Goal: Task Accomplishment & Management: Manage account settings

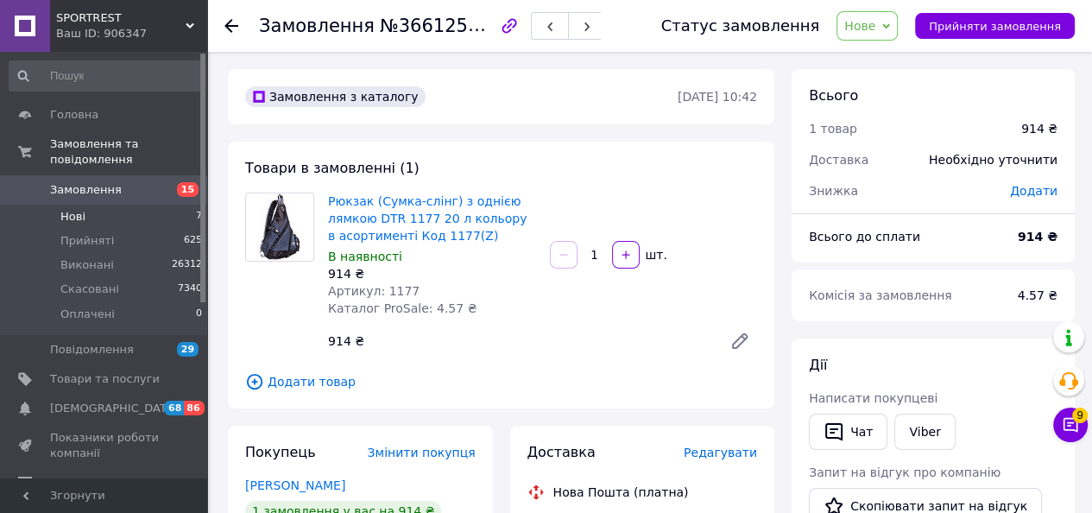
click at [77, 205] on li "Нові 7" at bounding box center [106, 217] width 212 height 24
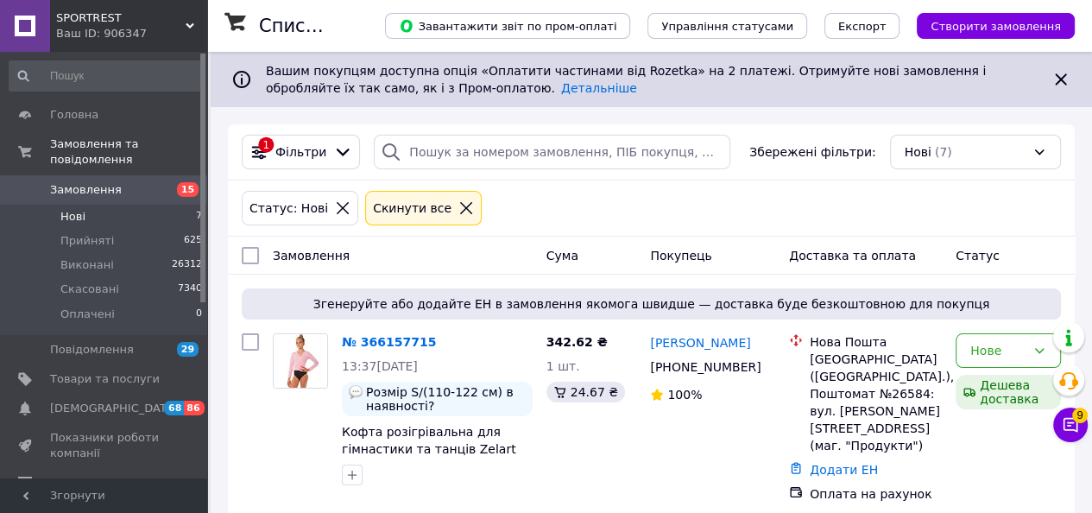
scroll to position [86, 0]
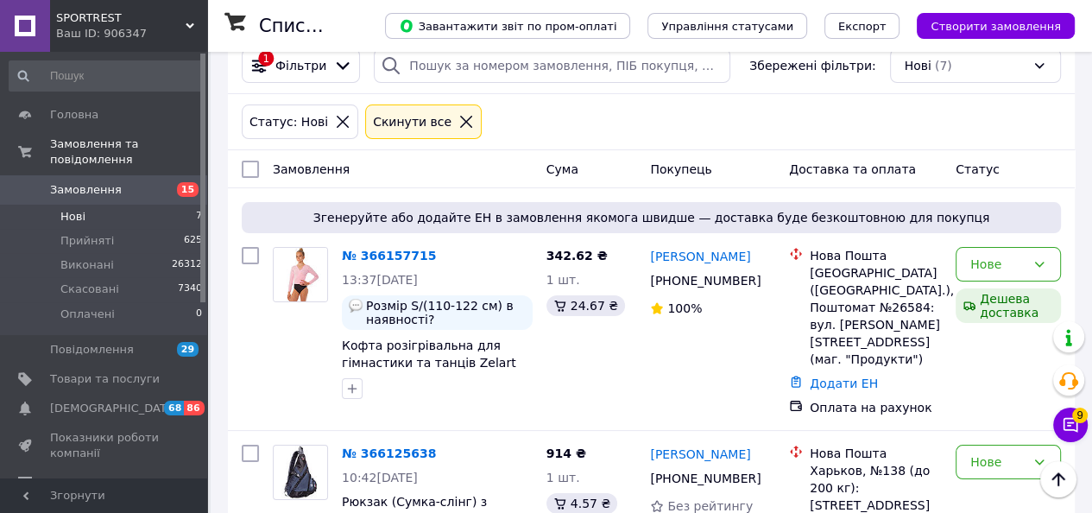
click at [72, 209] on span "Нові" at bounding box center [72, 217] width 25 height 16
click at [458, 119] on icon at bounding box center [466, 122] width 16 height 16
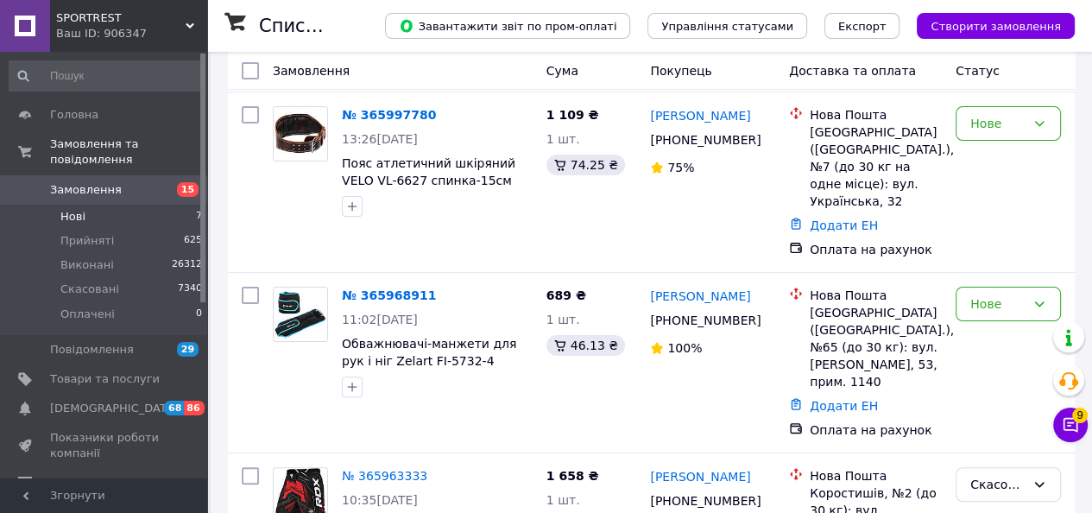
scroll to position [345, 0]
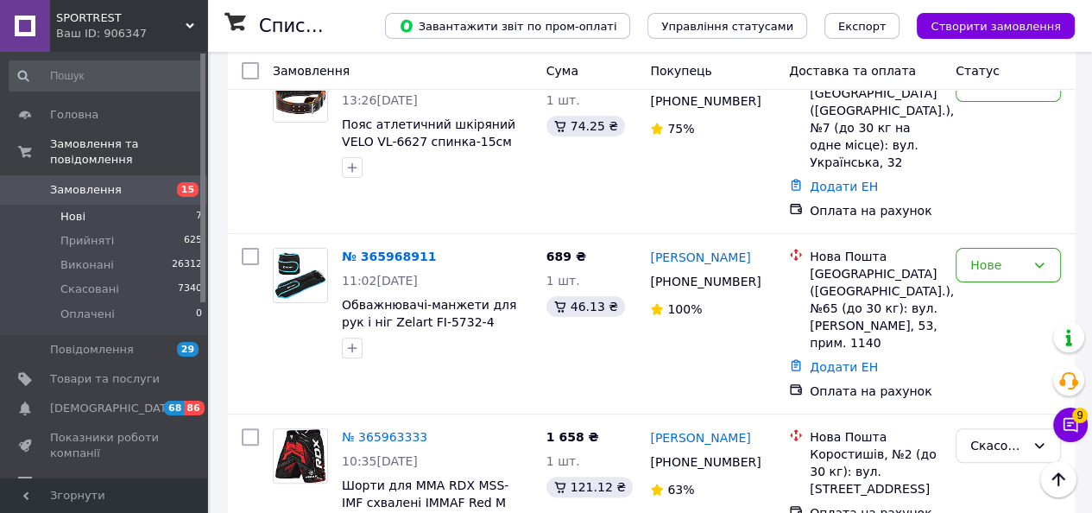
click at [63, 209] on span "Нові" at bounding box center [72, 217] width 25 height 16
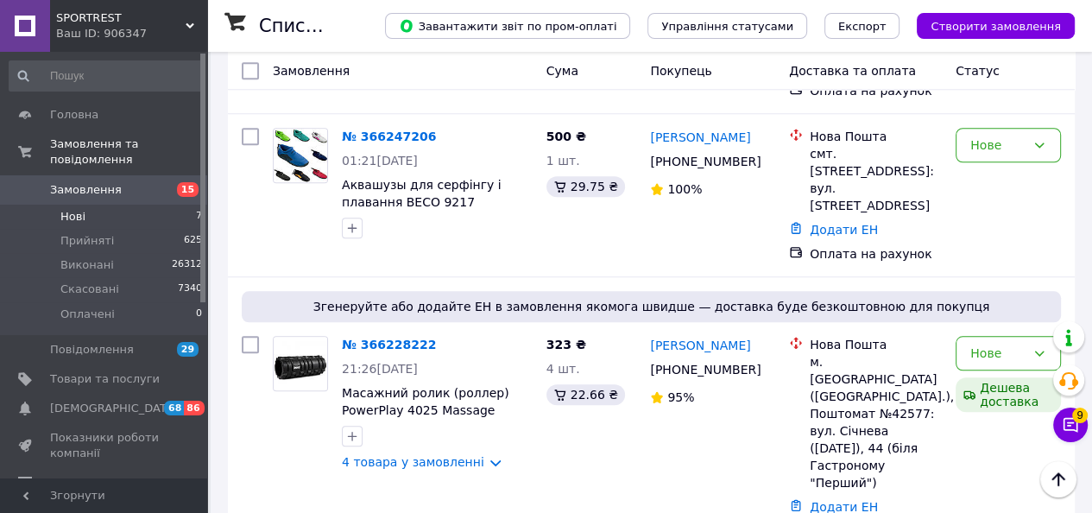
scroll to position [1295, 0]
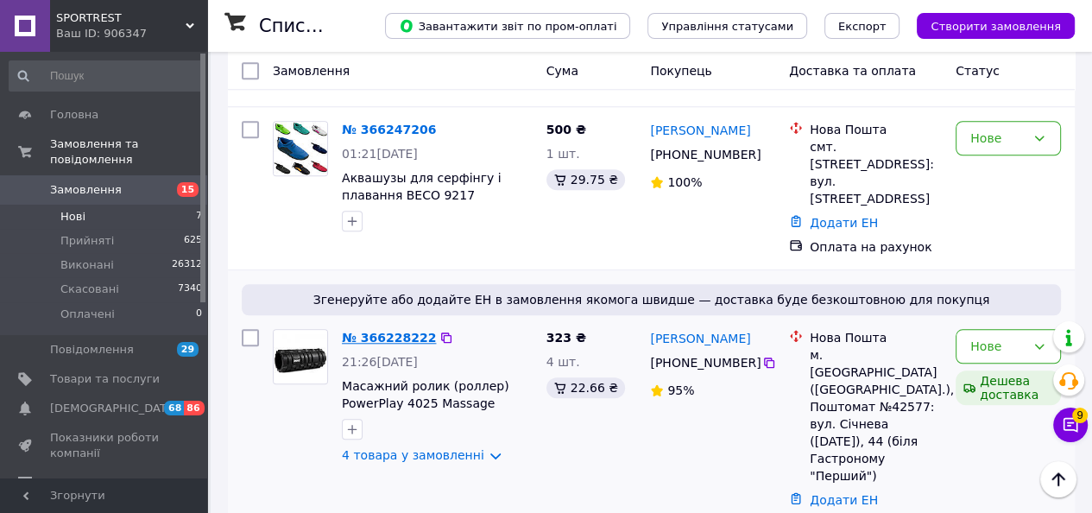
click at [390, 331] on link "№ 366228222" at bounding box center [389, 338] width 94 height 14
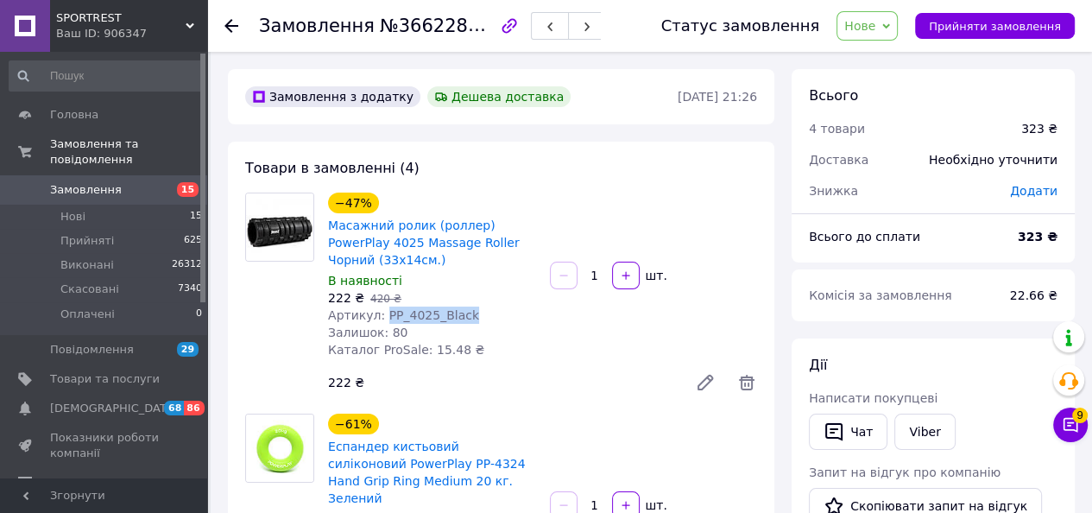
drag, startPoint x: 381, startPoint y: 315, endPoint x: 454, endPoint y: 325, distance: 74.0
click at [454, 325] on div "−47% Масажний ролик (роллер) PowerPlay 4025 Massage Roller Чорний (33x14см.) В …" at bounding box center [432, 275] width 222 height 173
copy span "PP_4025_Black"
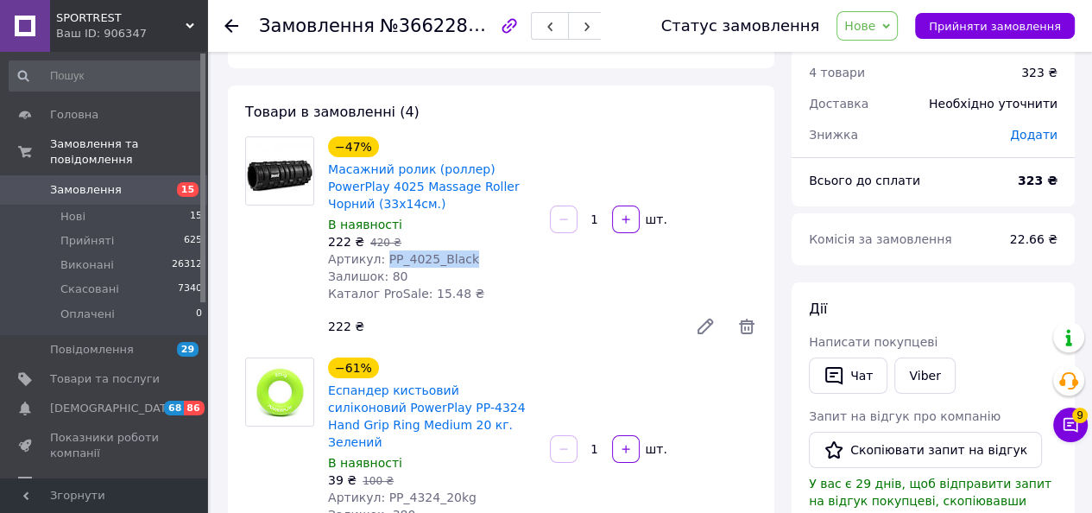
scroll to position [86, 0]
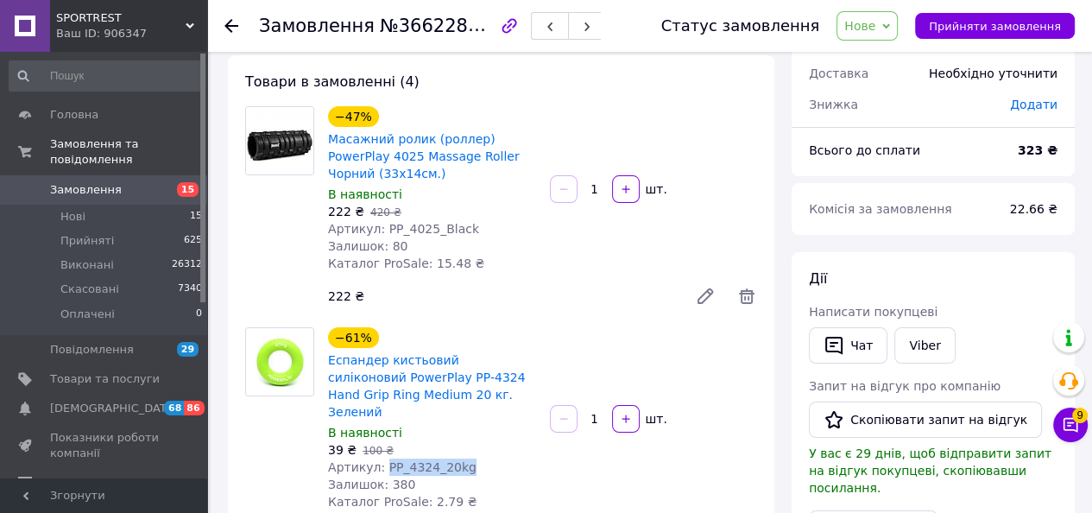
drag, startPoint x: 379, startPoint y: 446, endPoint x: 484, endPoint y: 455, distance: 104.8
click at [484, 458] on div "Артикул: PP_4324_20kg" at bounding box center [432, 466] width 208 height 17
copy span "PP_4324_20kg"
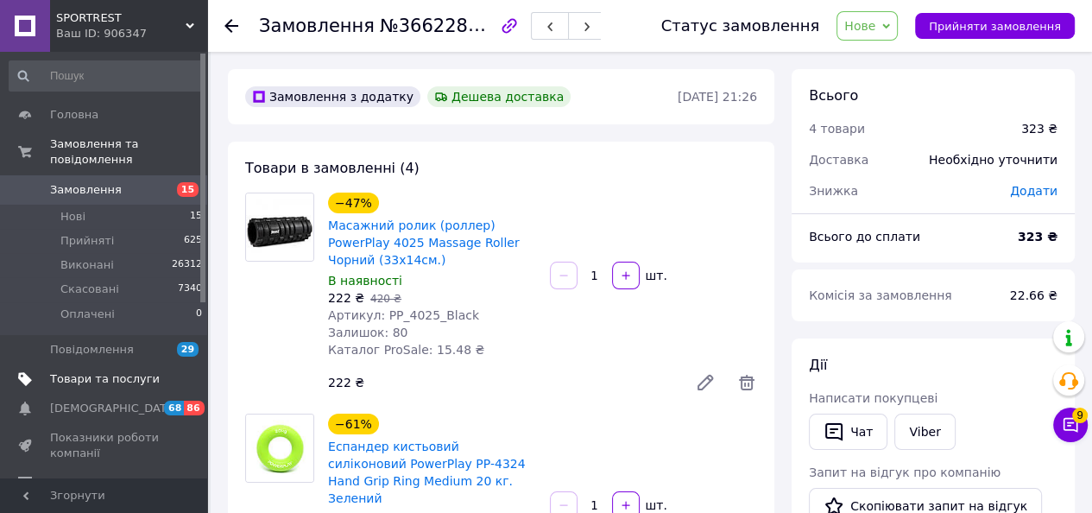
click at [89, 371] on span "Товари та послуги" at bounding box center [105, 379] width 110 height 16
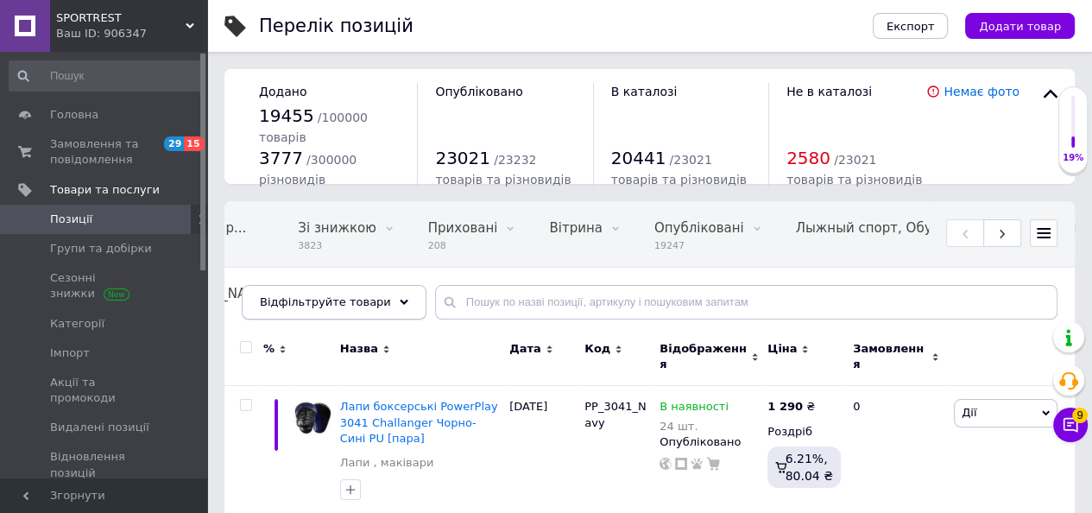
click at [354, 300] on span "Відфільтруйте товари" at bounding box center [325, 301] width 131 height 13
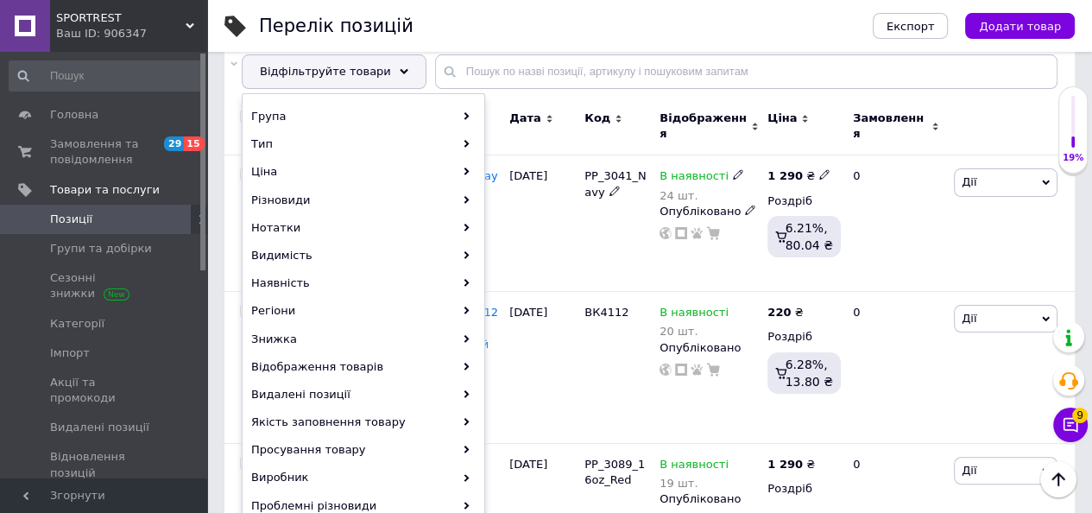
scroll to position [0, 518]
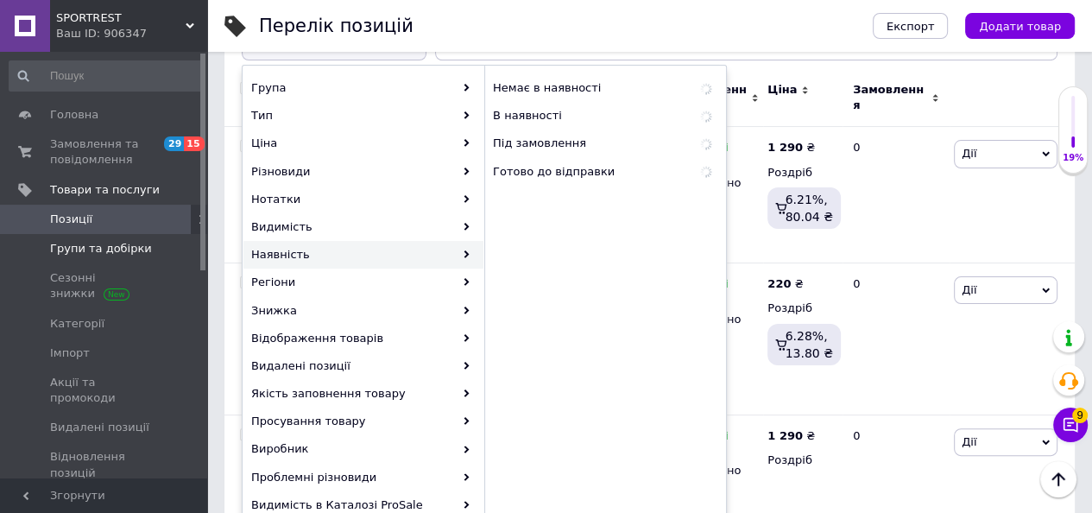
click at [85, 247] on span "Групи та добірки" at bounding box center [101, 249] width 102 height 16
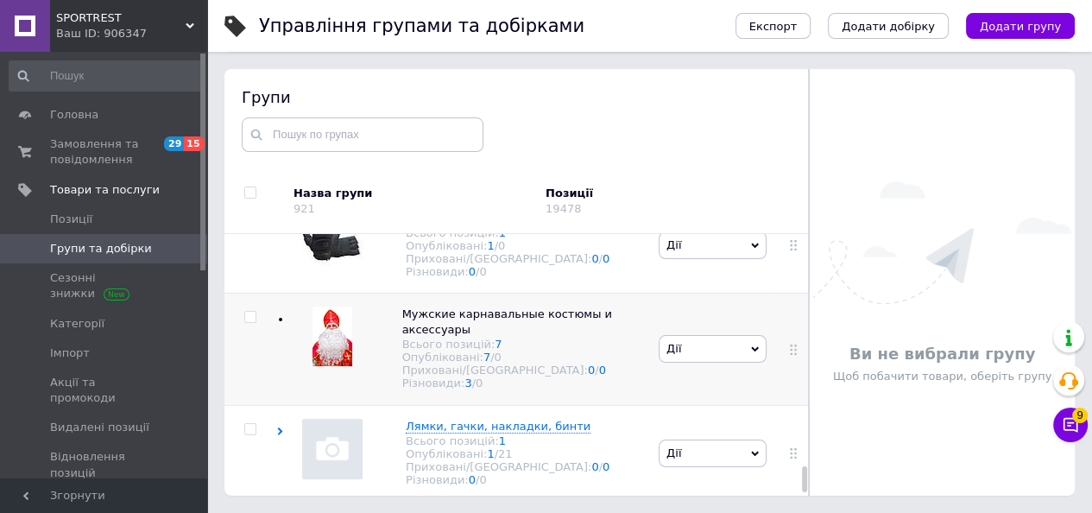
scroll to position [2963, 0]
click at [245, 424] on input "checkbox" at bounding box center [249, 429] width 11 height 11
checkbox input "true"
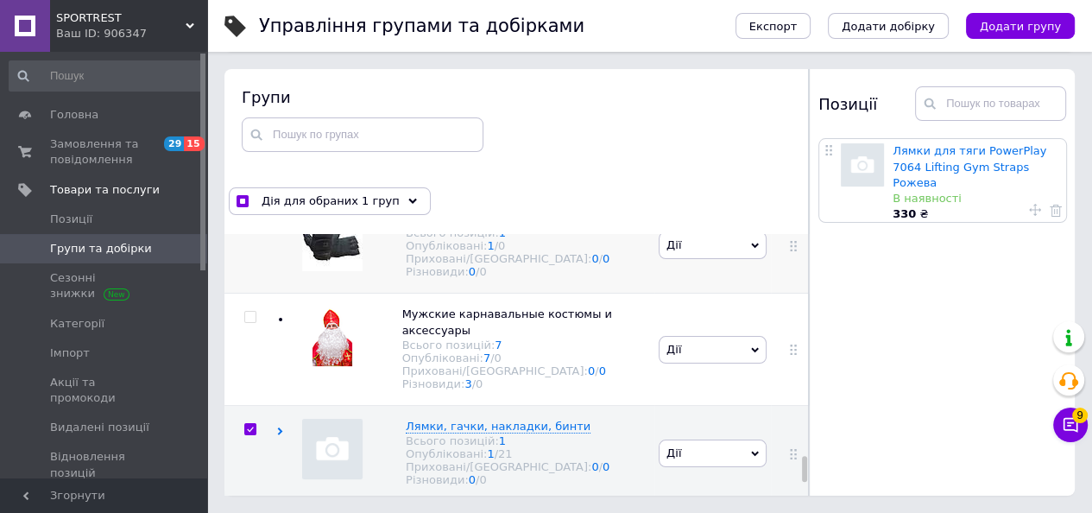
scroll to position [2791, 0]
click at [250, 294] on div at bounding box center [250, 246] width 52 height 96
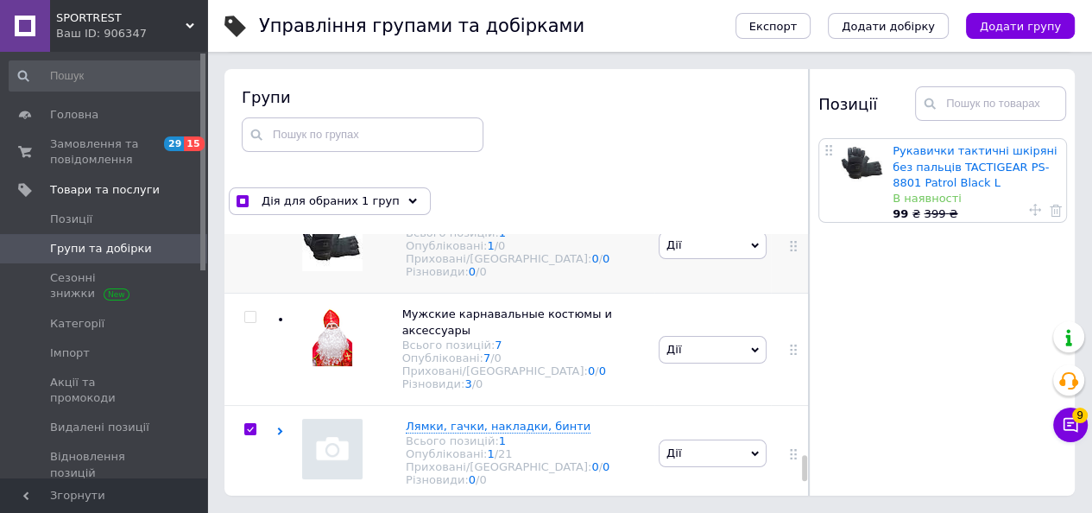
click at [257, 227] on div at bounding box center [250, 221] width 52 height 12
click at [252, 227] on input "checkbox" at bounding box center [249, 221] width 11 height 11
checkbox input "true"
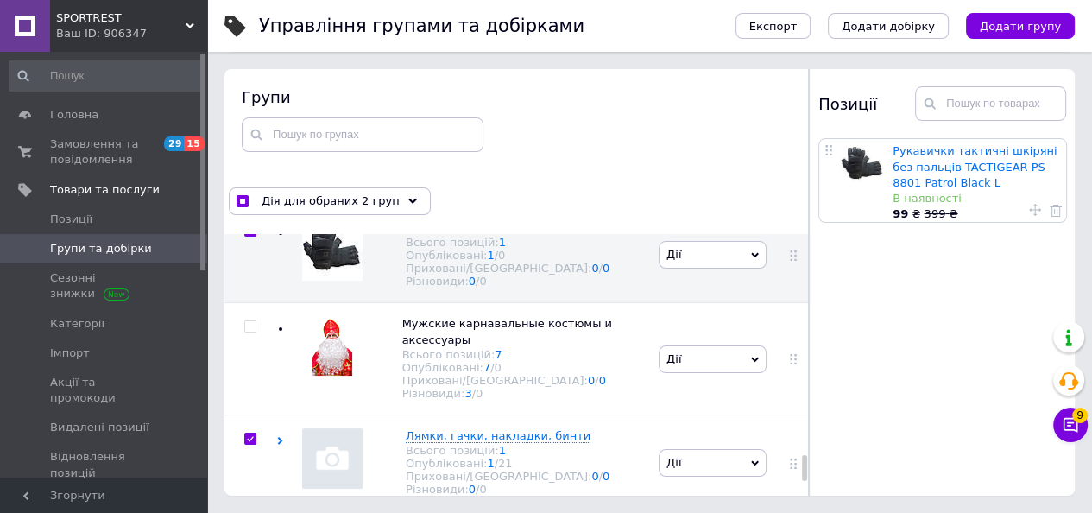
scroll to position [2704, 0]
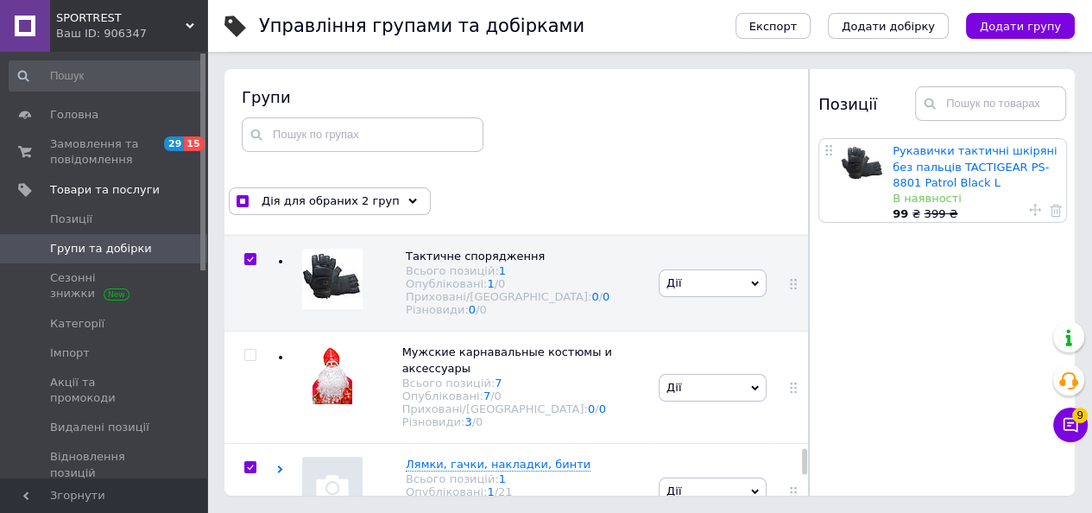
click at [251, 169] on input "checkbox" at bounding box center [249, 163] width 11 height 11
checkbox input "true"
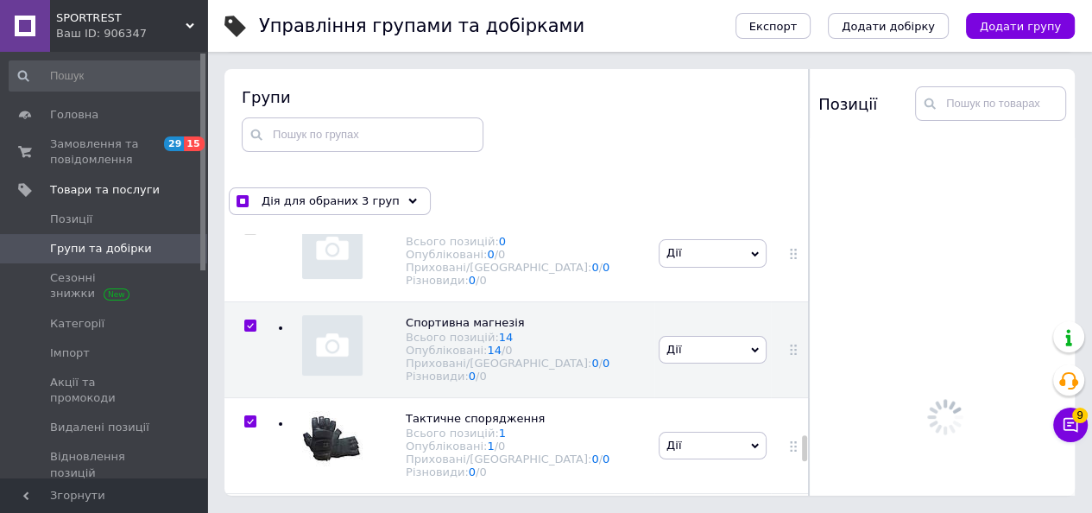
scroll to position [2532, 0]
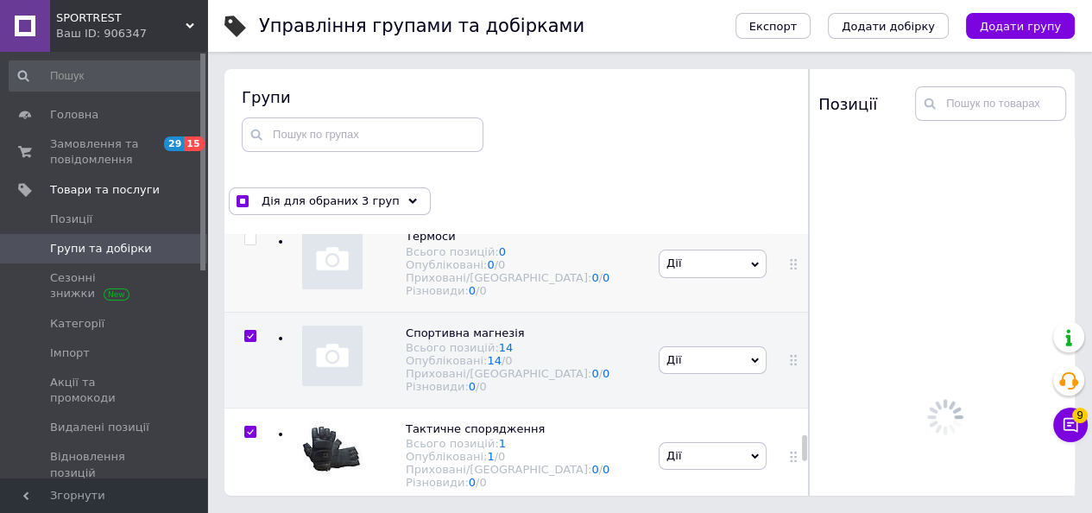
click at [246, 245] on input "checkbox" at bounding box center [249, 239] width 11 height 11
checkbox input "true"
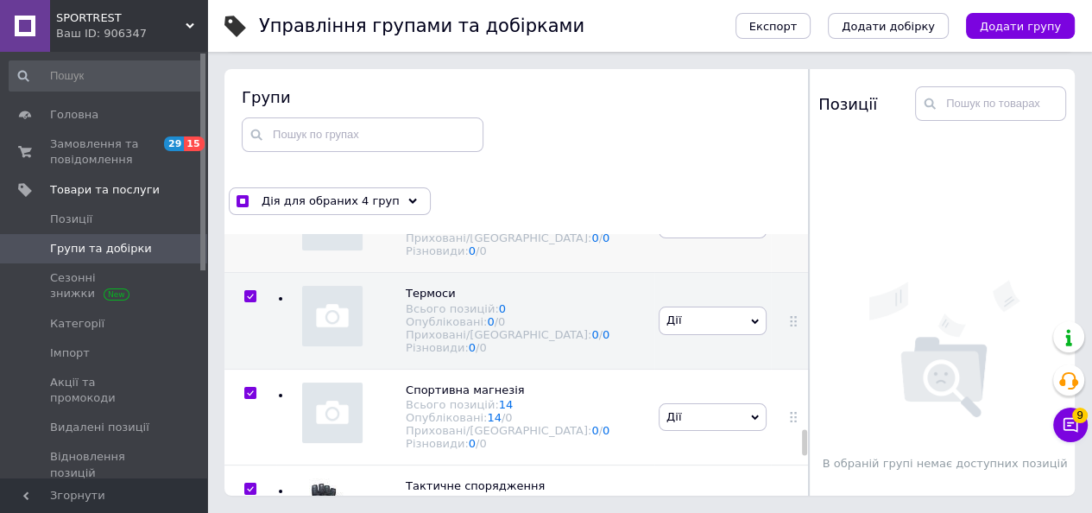
scroll to position [2445, 0]
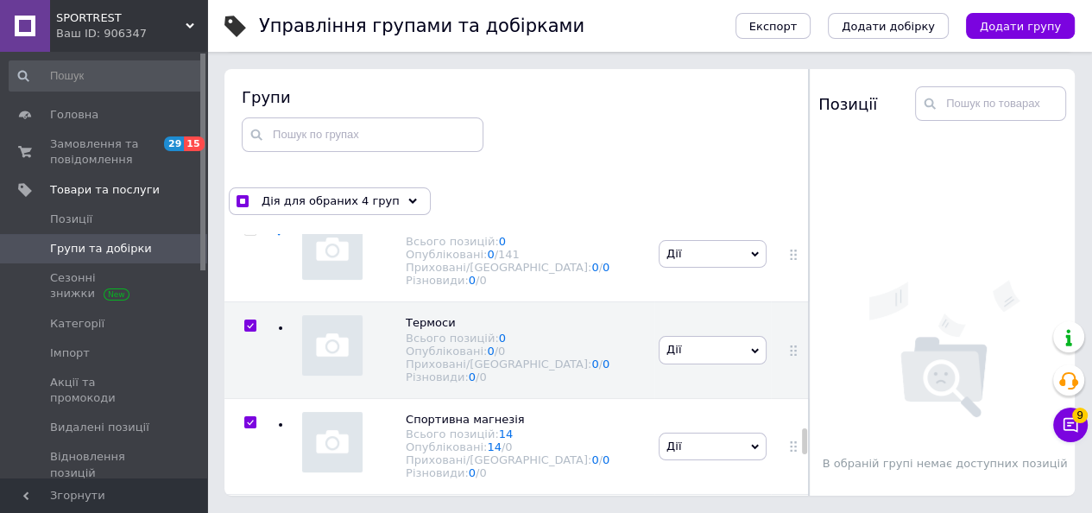
click at [245, 140] on input "checkbox" at bounding box center [249, 134] width 11 height 11
checkbox input "true"
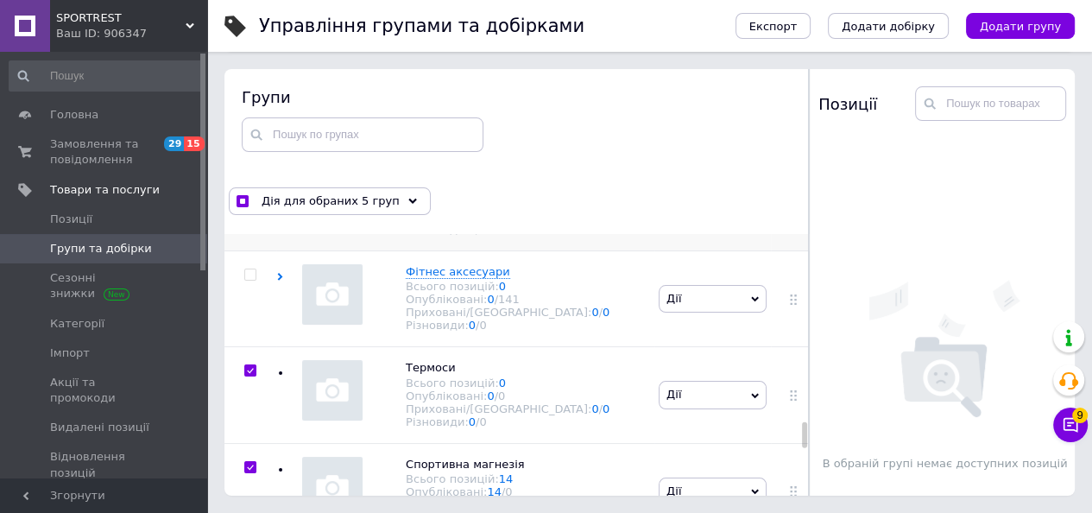
scroll to position [2359, 0]
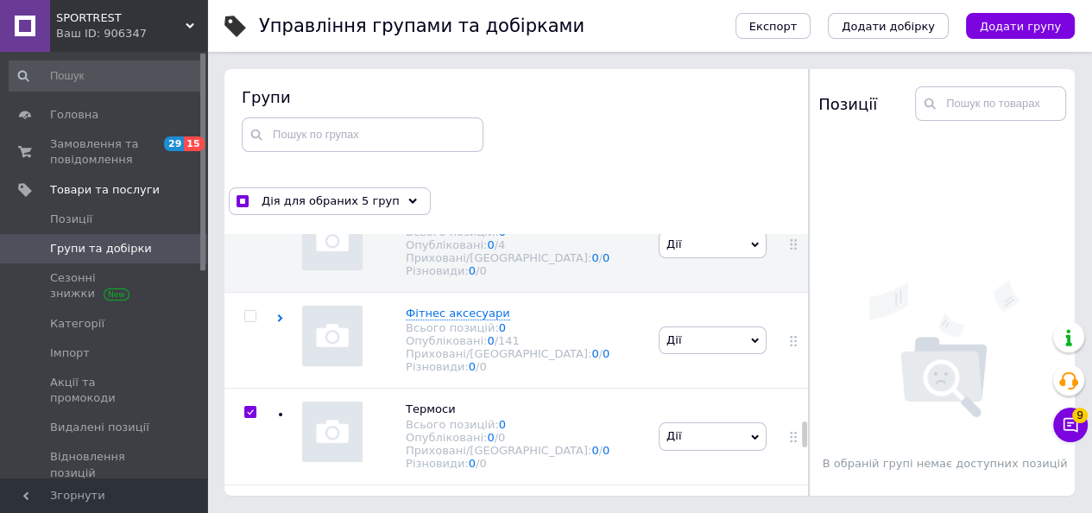
click at [251, 114] on input "checkbox" at bounding box center [249, 108] width 11 height 11
checkbox input "true"
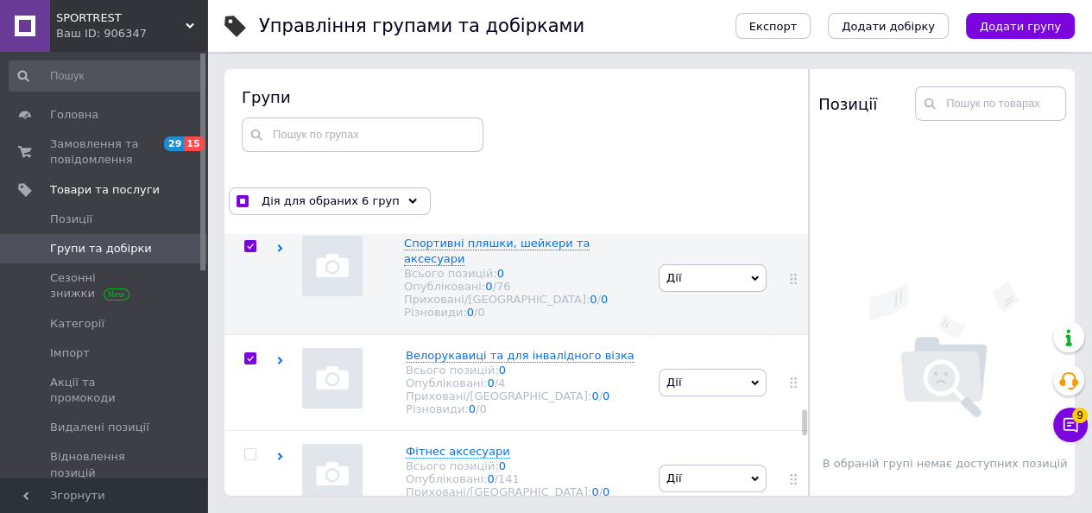
scroll to position [2186, 0]
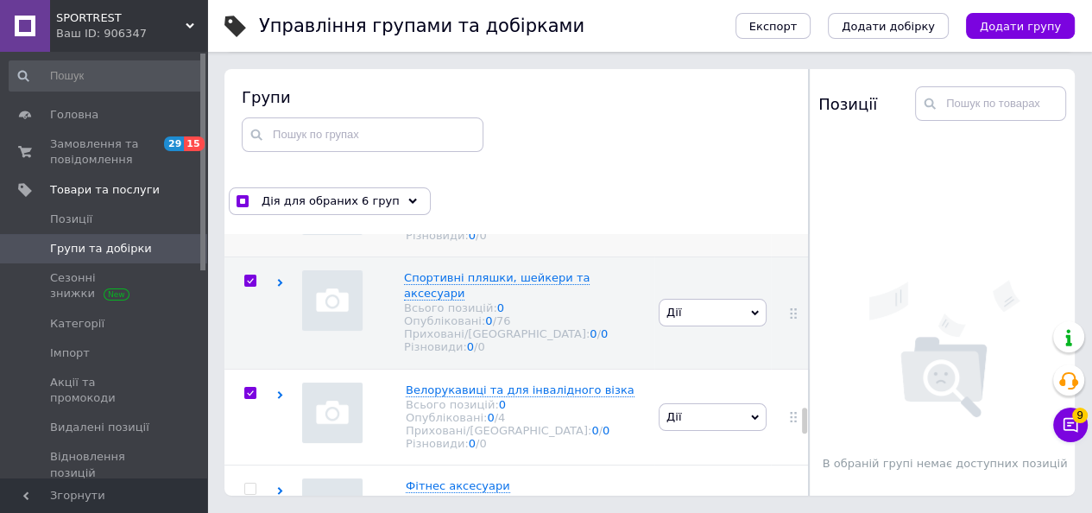
click at [253, 191] on input "checkbox" at bounding box center [249, 185] width 11 height 11
checkbox input "true"
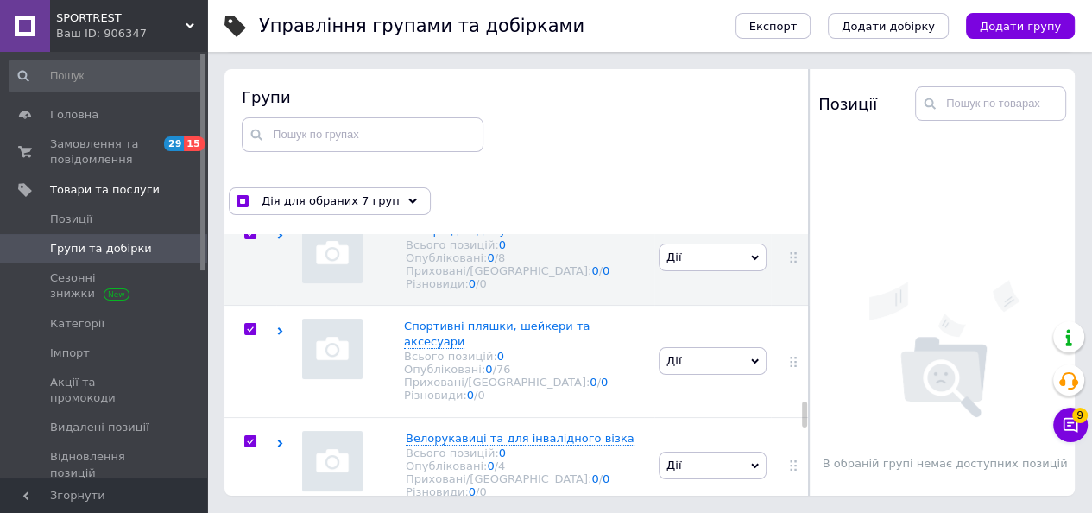
scroll to position [2100, 0]
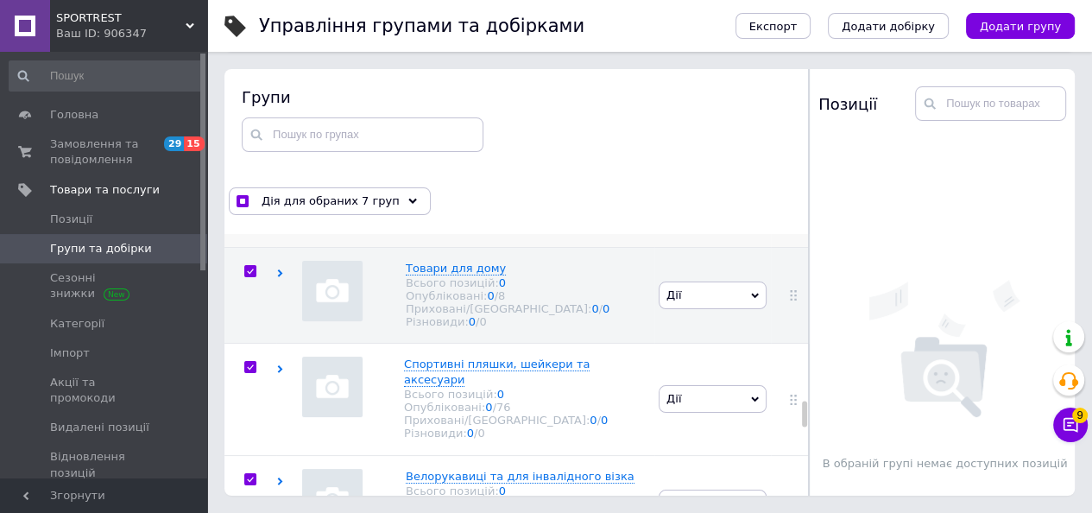
click at [245, 180] on input "checkbox" at bounding box center [249, 174] width 11 height 11
checkbox input "true"
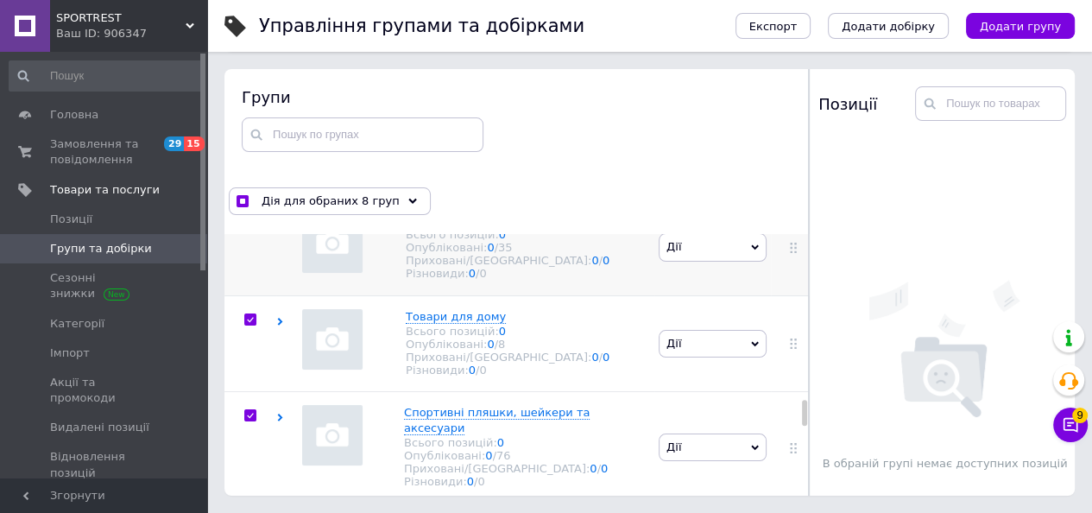
scroll to position [2014, 0]
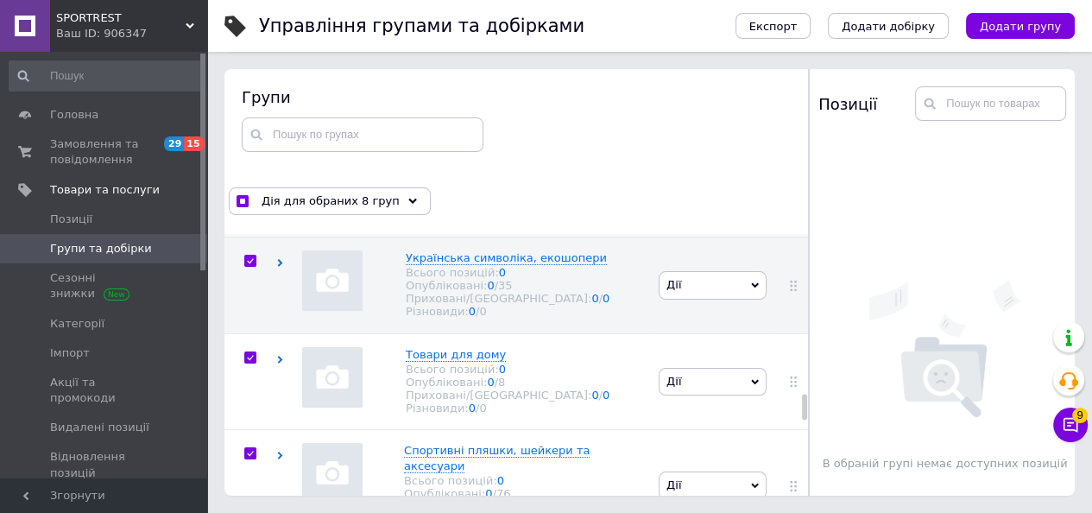
click at [250, 171] on input "checkbox" at bounding box center [249, 165] width 11 height 11
checkbox input "true"
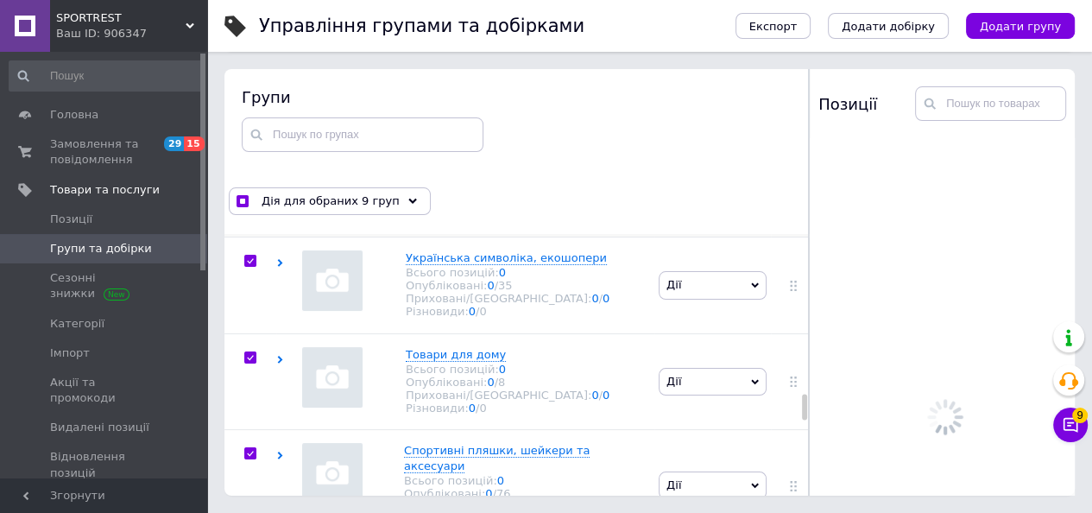
scroll to position [1927, 0]
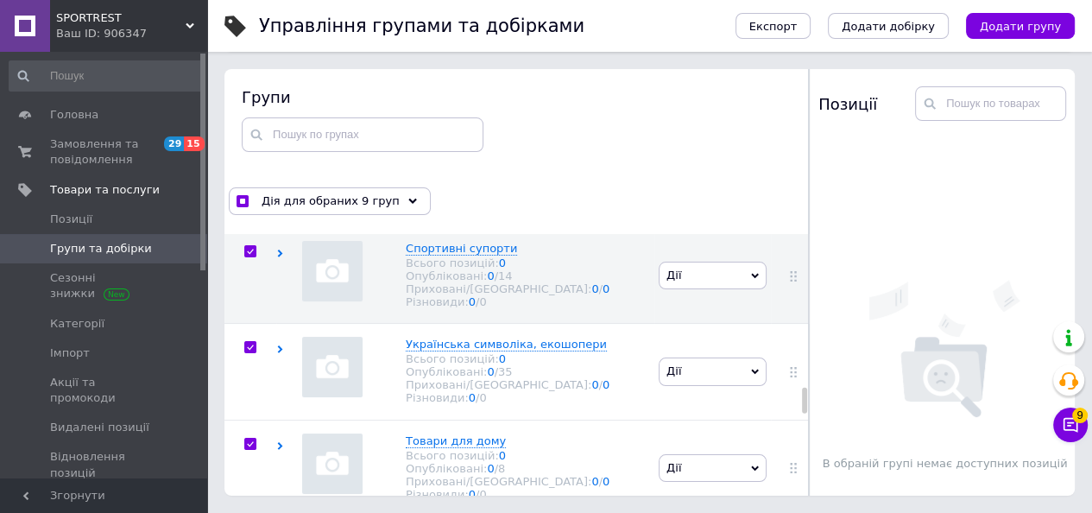
drag, startPoint x: 252, startPoint y: 294, endPoint x: 262, endPoint y: 297, distance: 9.8
click at [252, 161] on input "checkbox" at bounding box center [249, 155] width 11 height 11
checkbox input "true"
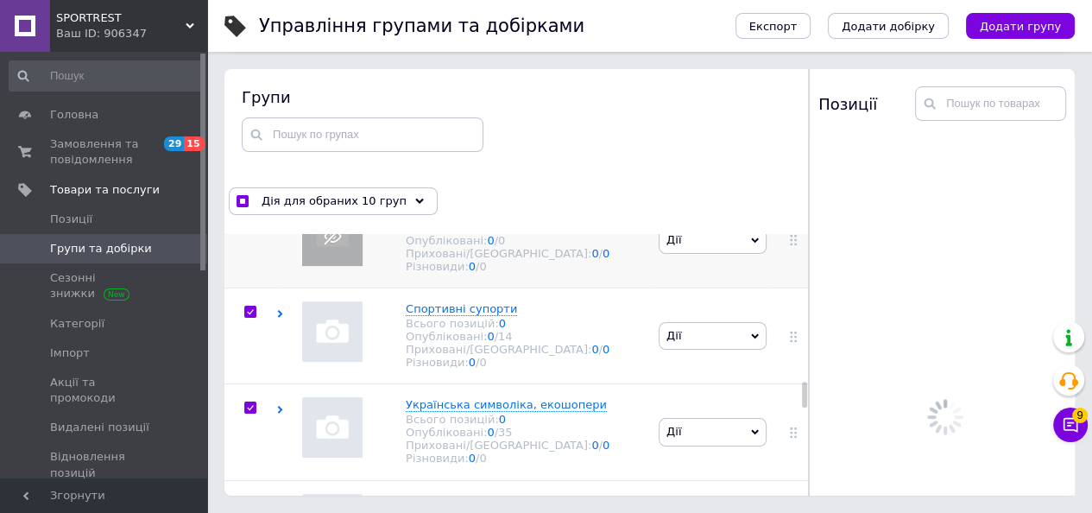
scroll to position [1841, 0]
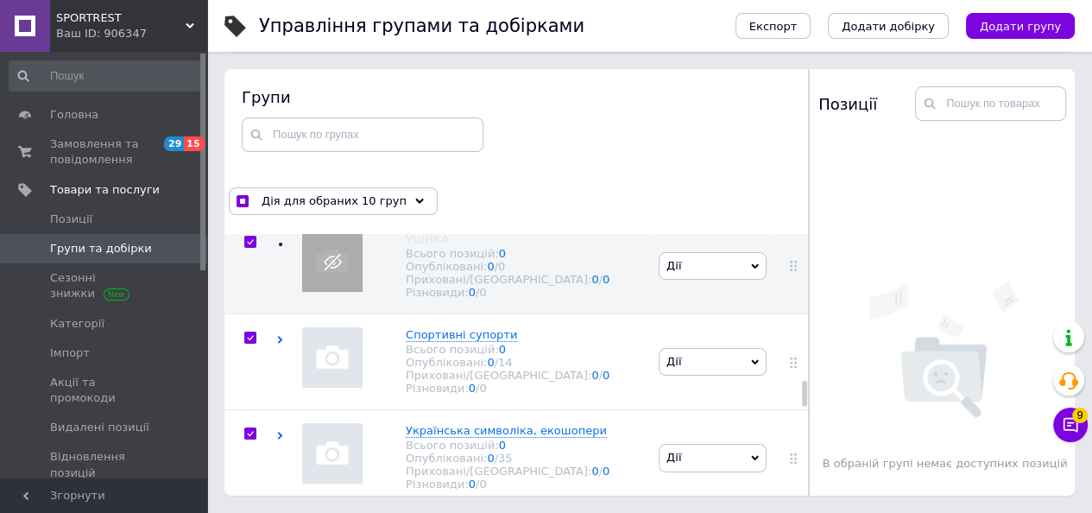
click at [253, 151] on input "checkbox" at bounding box center [249, 145] width 11 height 11
checkbox input "true"
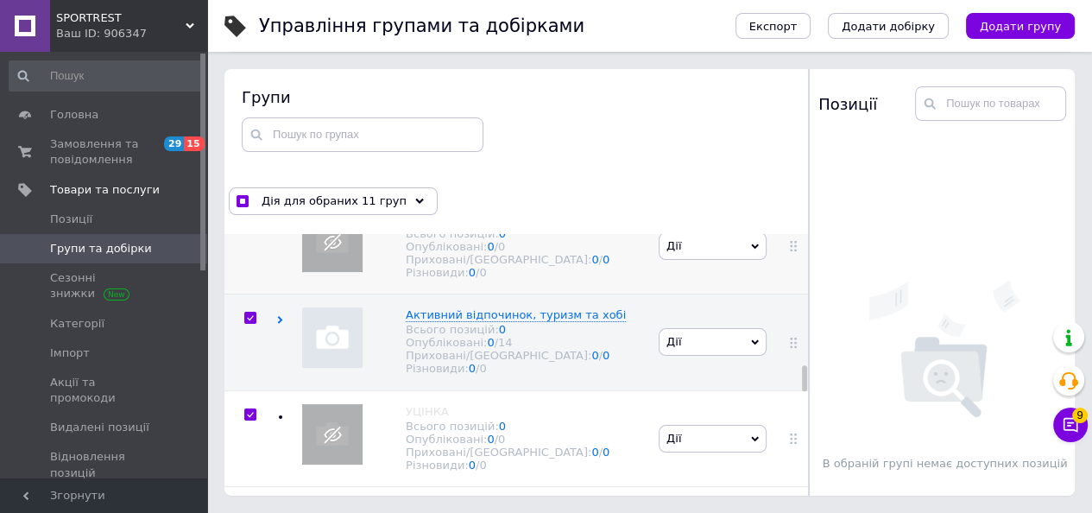
scroll to position [1582, 0]
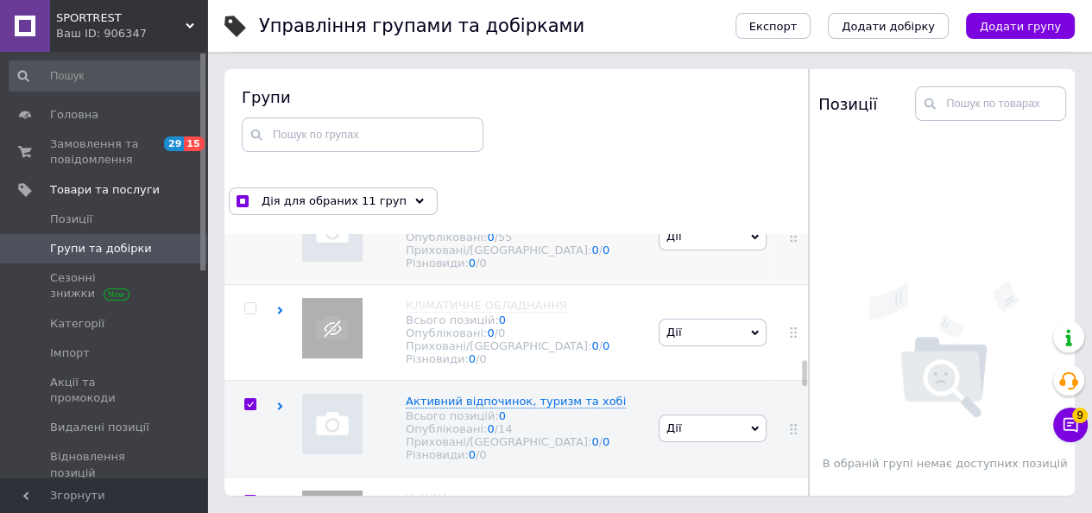
click at [246, 218] on input "checkbox" at bounding box center [249, 211] width 11 height 11
checkbox input "true"
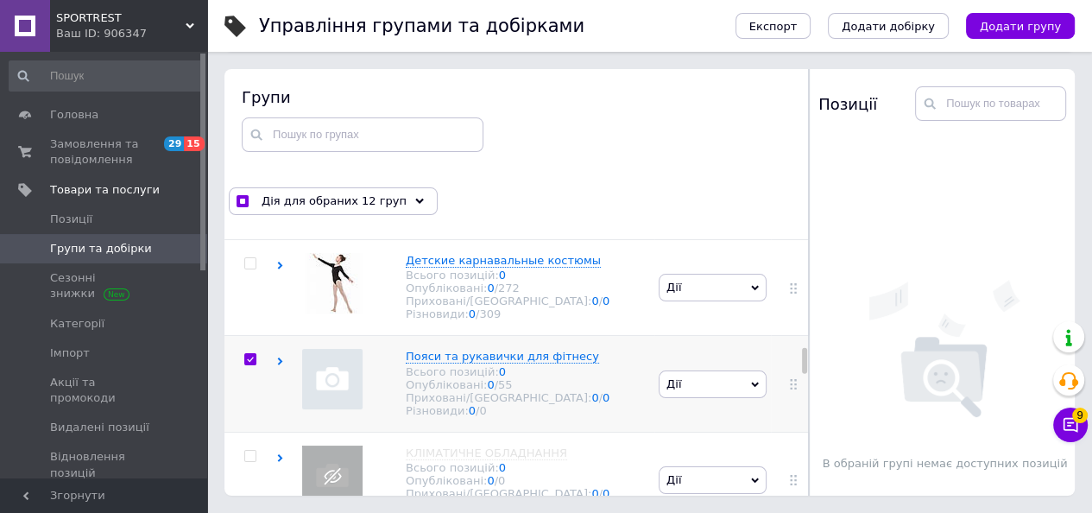
scroll to position [1409, 0]
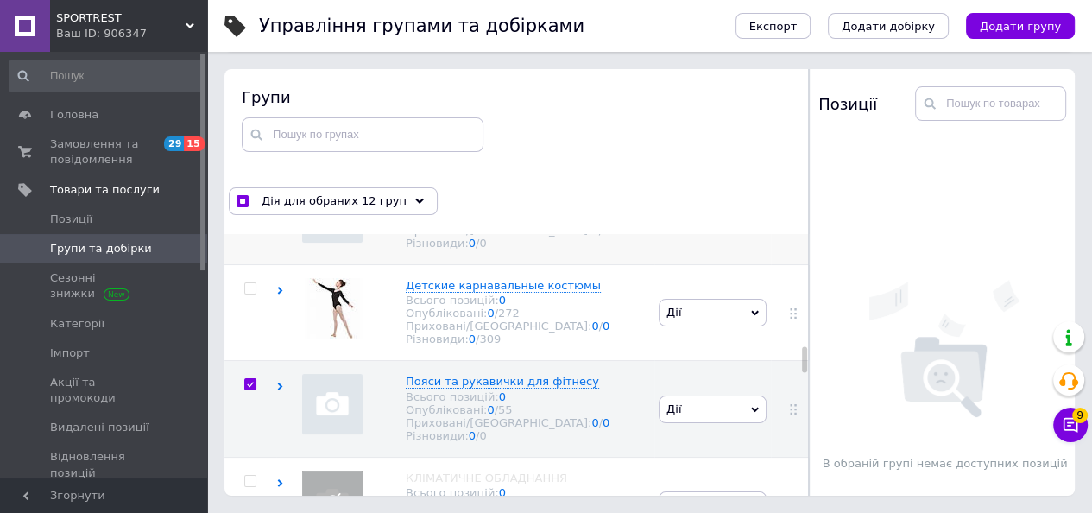
click at [251, 199] on input "checkbox" at bounding box center [249, 192] width 11 height 11
checkbox input "true"
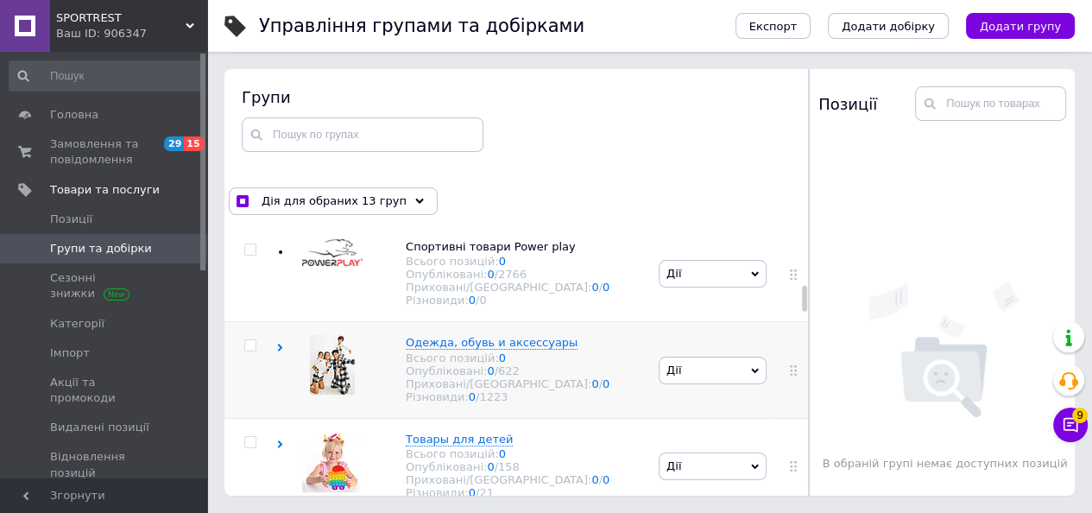
scroll to position [632, 0]
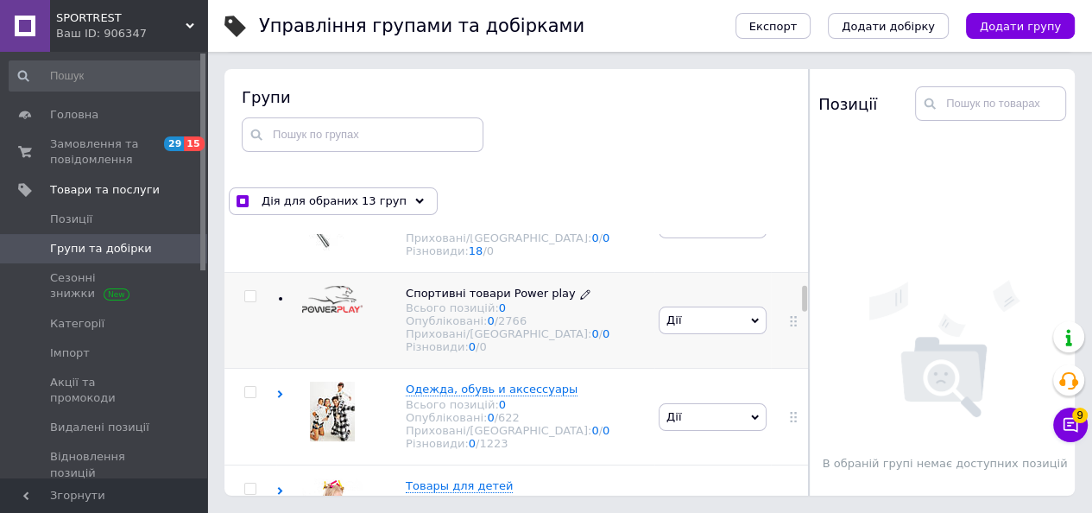
click at [469, 300] on span "Спортивні товари Power play" at bounding box center [491, 293] width 170 height 13
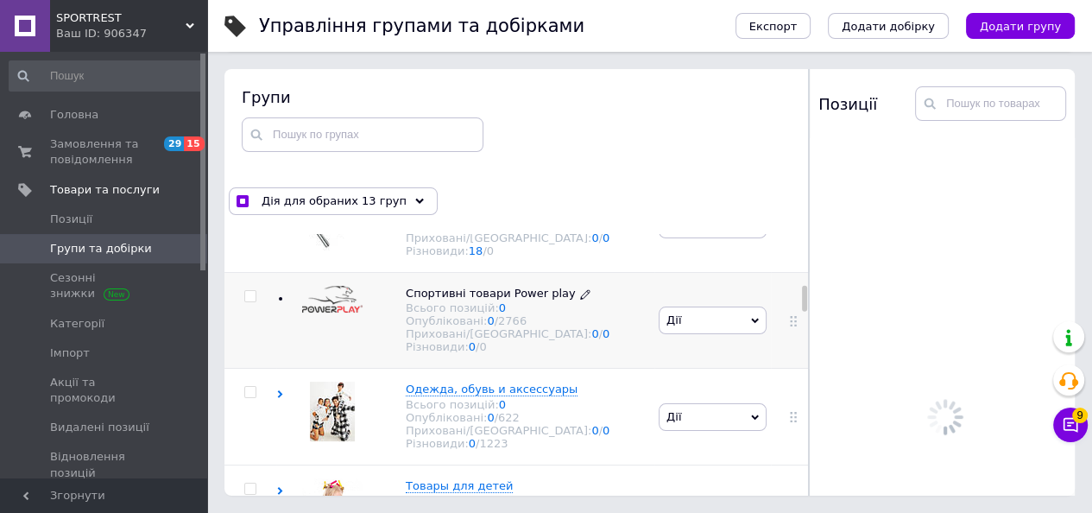
click at [473, 300] on span "Спортивні товари Power play" at bounding box center [491, 293] width 170 height 13
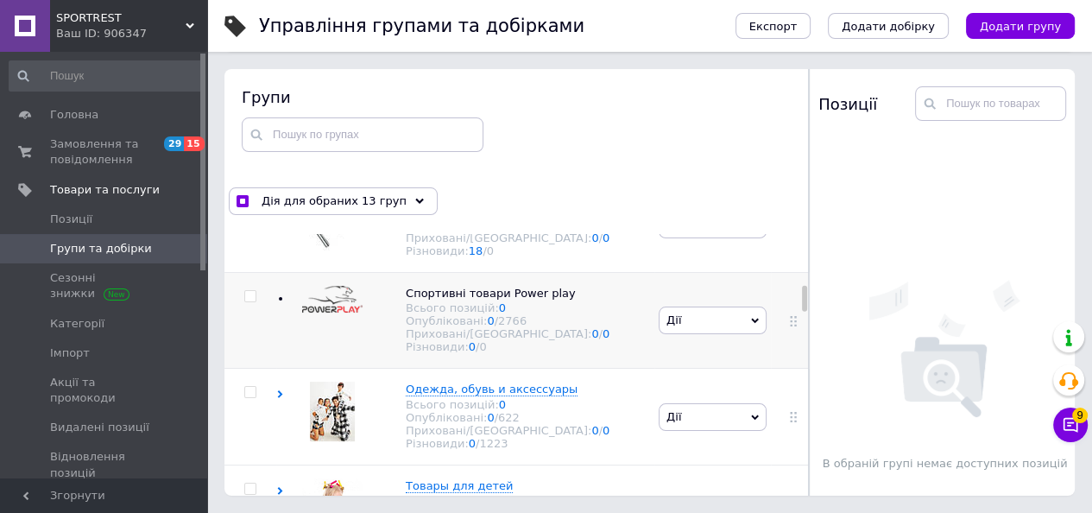
click at [252, 302] on input "checkbox" at bounding box center [249, 296] width 11 height 11
checkbox input "true"
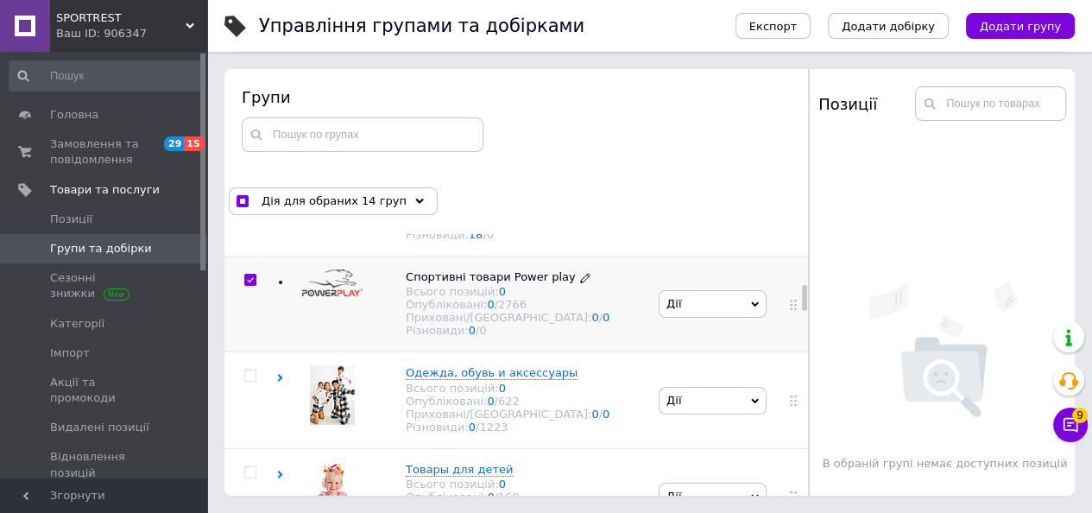
scroll to position [691, 0]
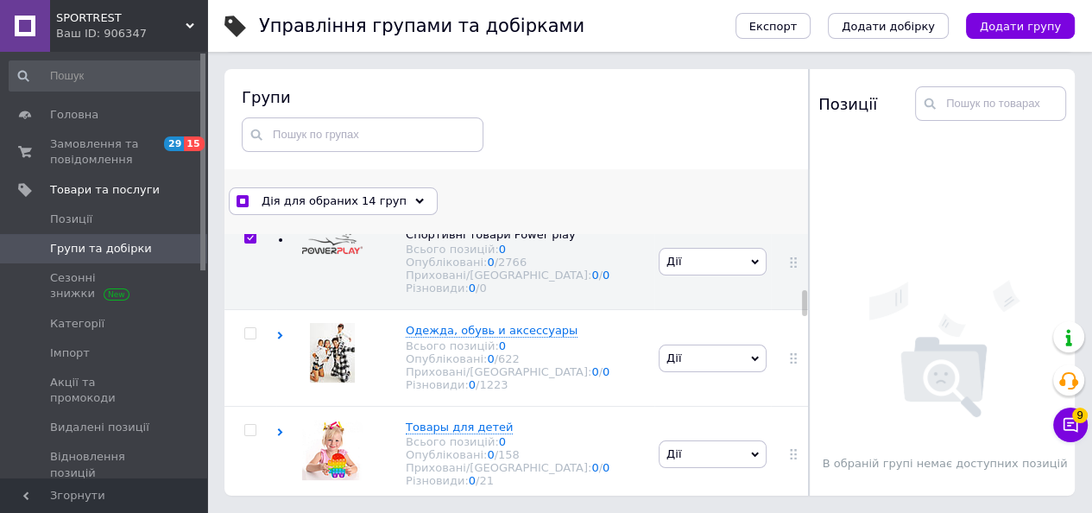
click at [335, 198] on span "Дія для обраних 14 груп" at bounding box center [334, 201] width 145 height 16
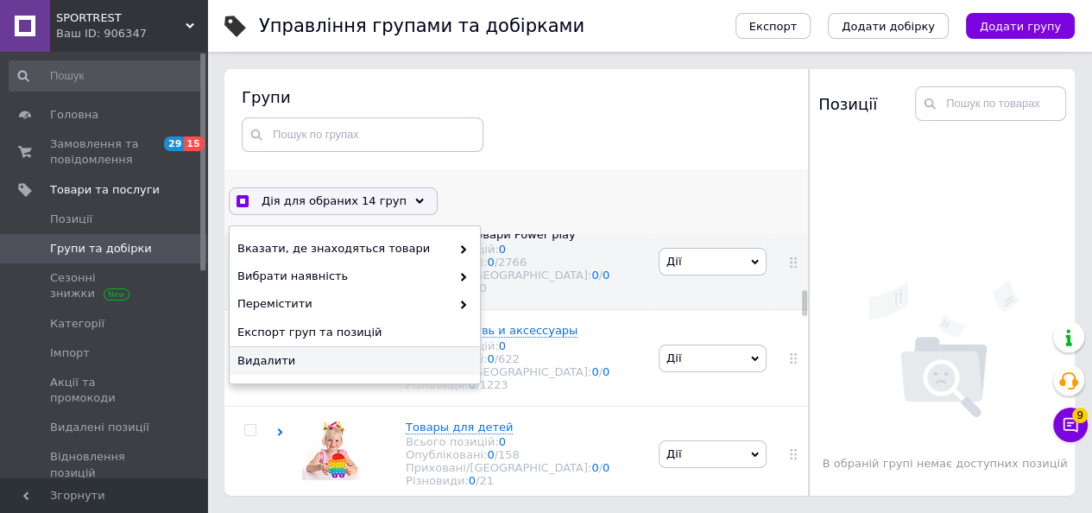
click at [266, 356] on span "Видалити" at bounding box center [352, 361] width 231 height 16
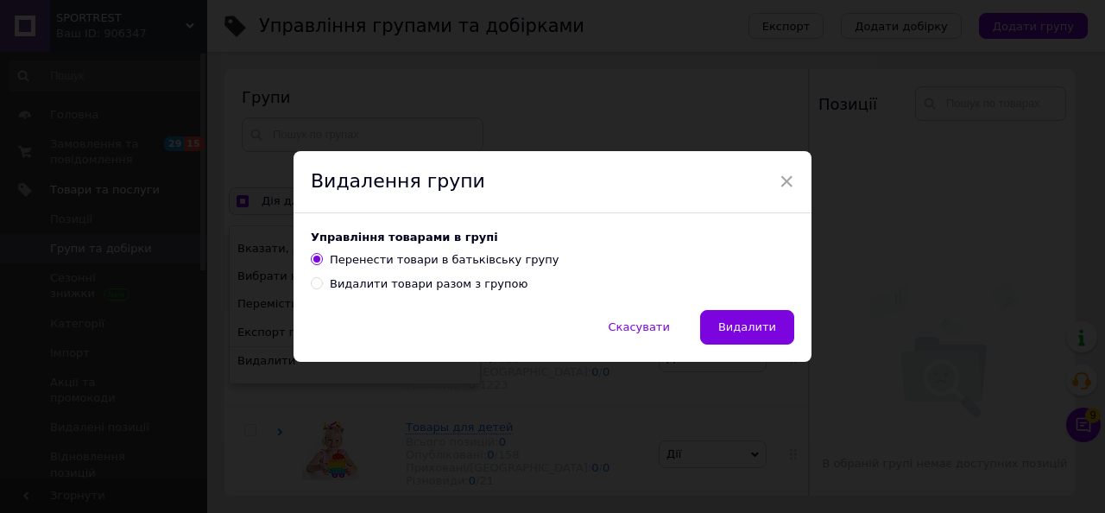
click at [313, 286] on input "Видалити товари разом з групою" at bounding box center [316, 282] width 11 height 11
radio input "true"
radio input "false"
click at [727, 313] on button "Видалити" at bounding box center [747, 327] width 94 height 35
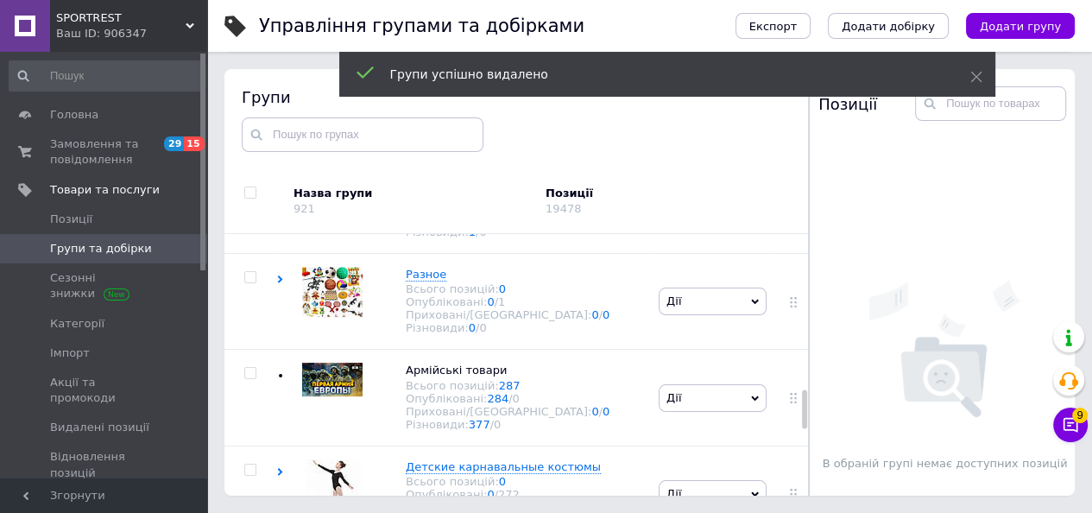
scroll to position [1382, 0]
